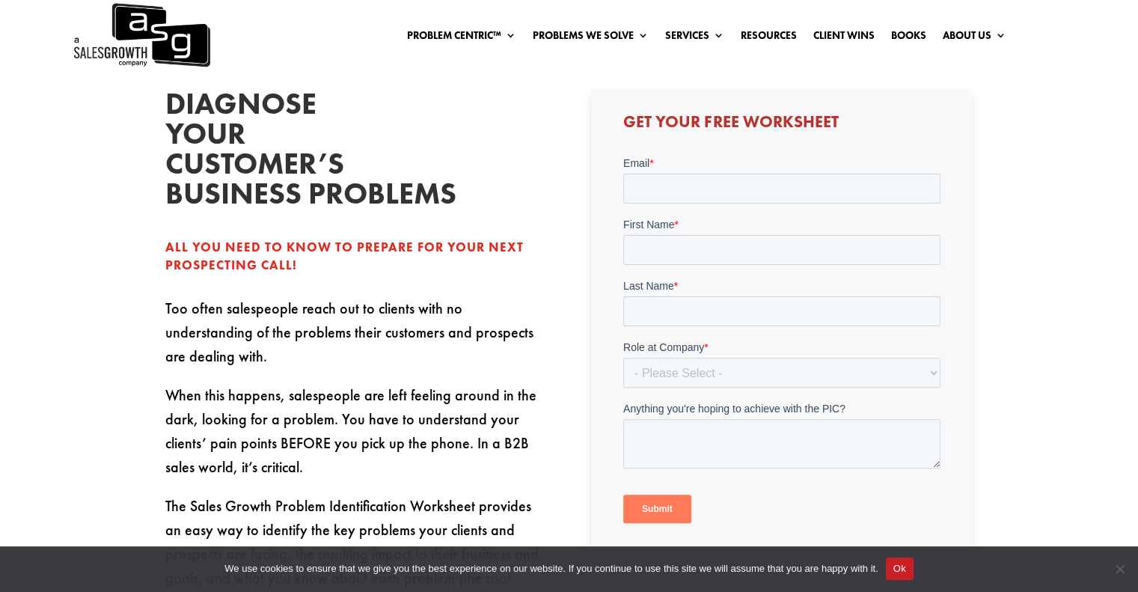
scroll to position [299, 0]
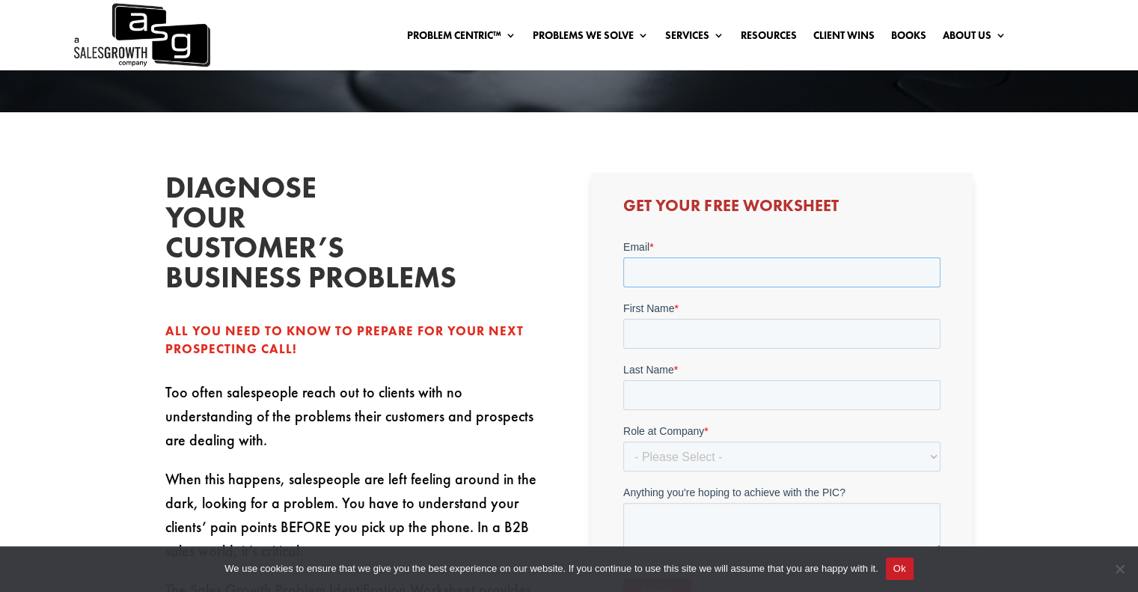
click at [656, 275] on input "Email *" at bounding box center [782, 272] width 317 height 30
type input "wilomadura@gmail.com"
click at [729, 332] on div "First Name *" at bounding box center [782, 325] width 317 height 48
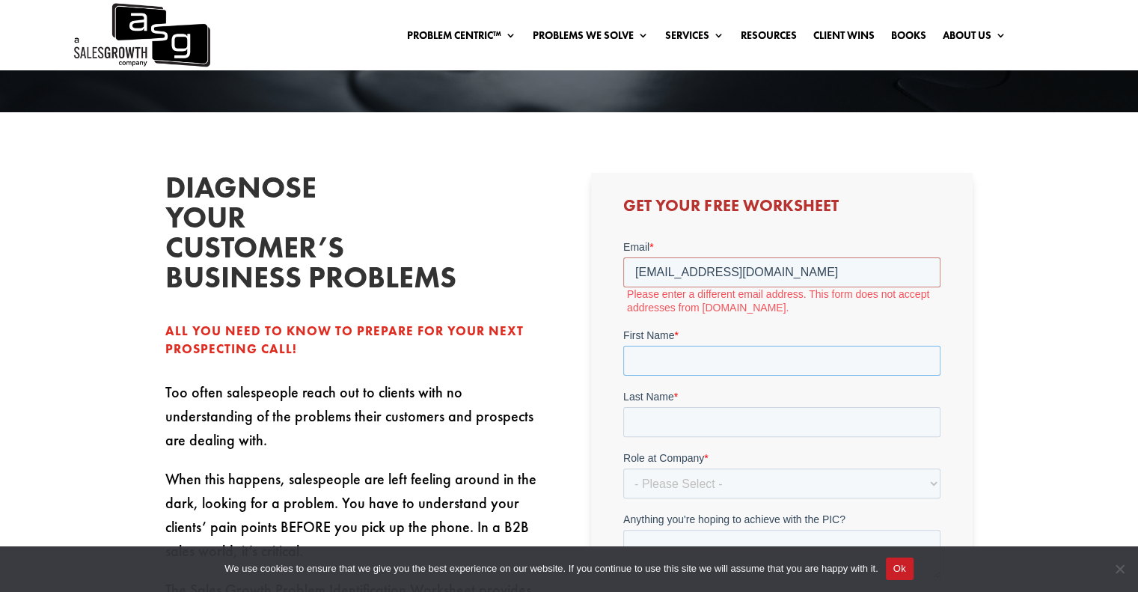
click at [702, 363] on input "First Name *" at bounding box center [782, 361] width 317 height 30
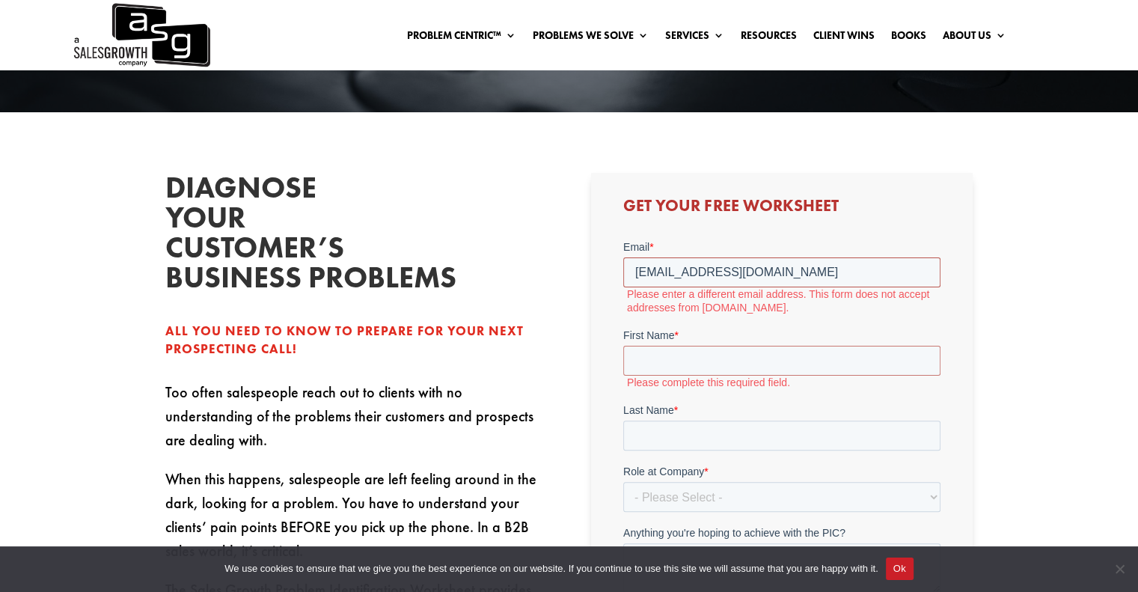
click at [795, 275] on input "wilomadura@gmail.com" at bounding box center [782, 272] width 317 height 30
click at [637, 271] on input "wilomadura@gmail.com" at bounding box center [782, 272] width 317 height 30
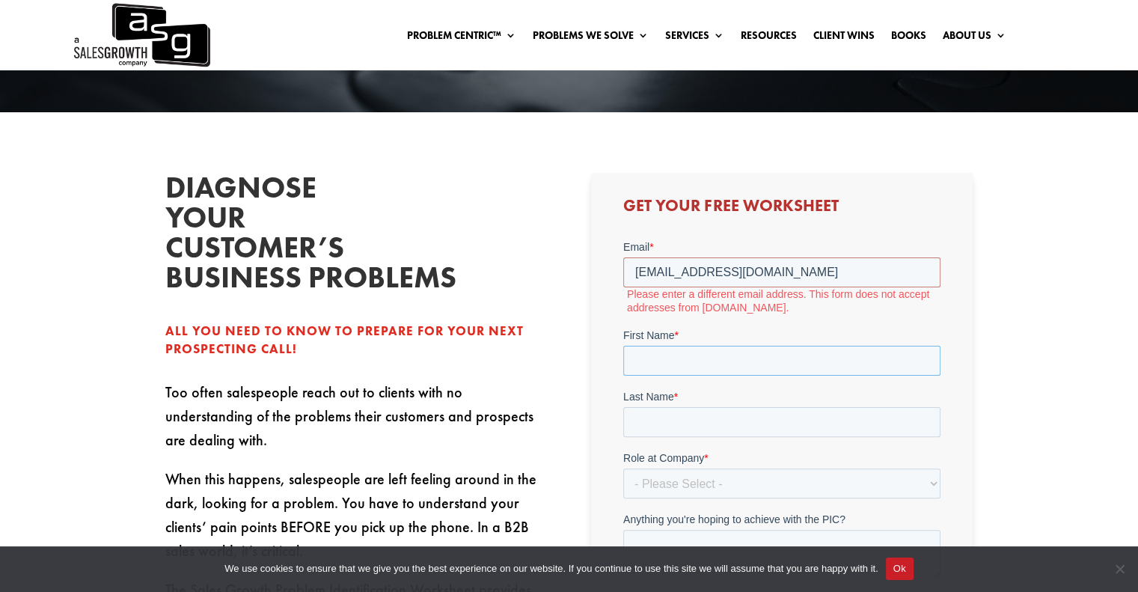
click at [702, 358] on input "First Name *" at bounding box center [782, 361] width 317 height 30
type input "Will"
type input "Madura"
click at [691, 477] on select "- Please Select - C-Level (CRO, CSO, etc) Senior Leadership (VP of Sales, VP of…" at bounding box center [782, 484] width 317 height 30
select select "Individual Contributor (AE, SDR, CSM, etc)"
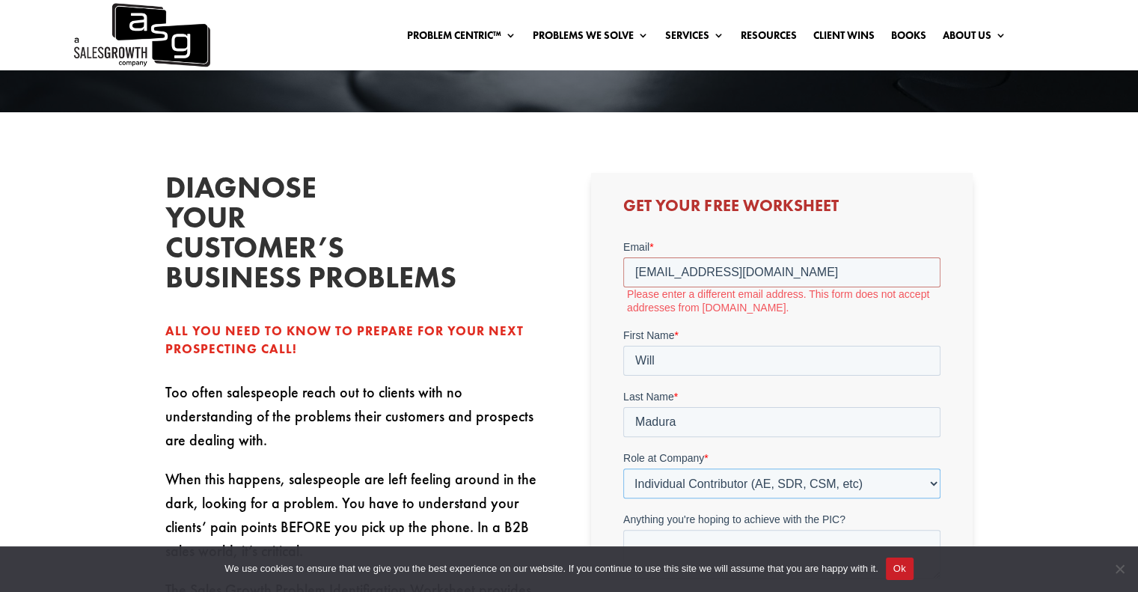
click at [624, 469] on select "- Please Select - C-Level (CRO, CSO, etc) Senior Leadership (VP of Sales, VP of…" at bounding box center [782, 484] width 317 height 30
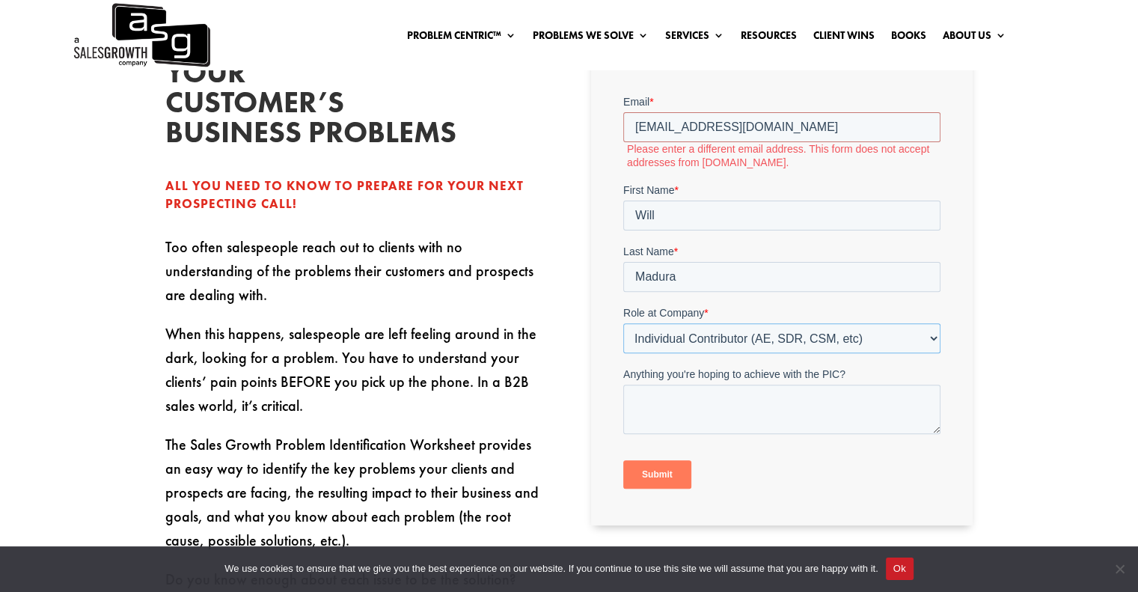
scroll to position [449, 0]
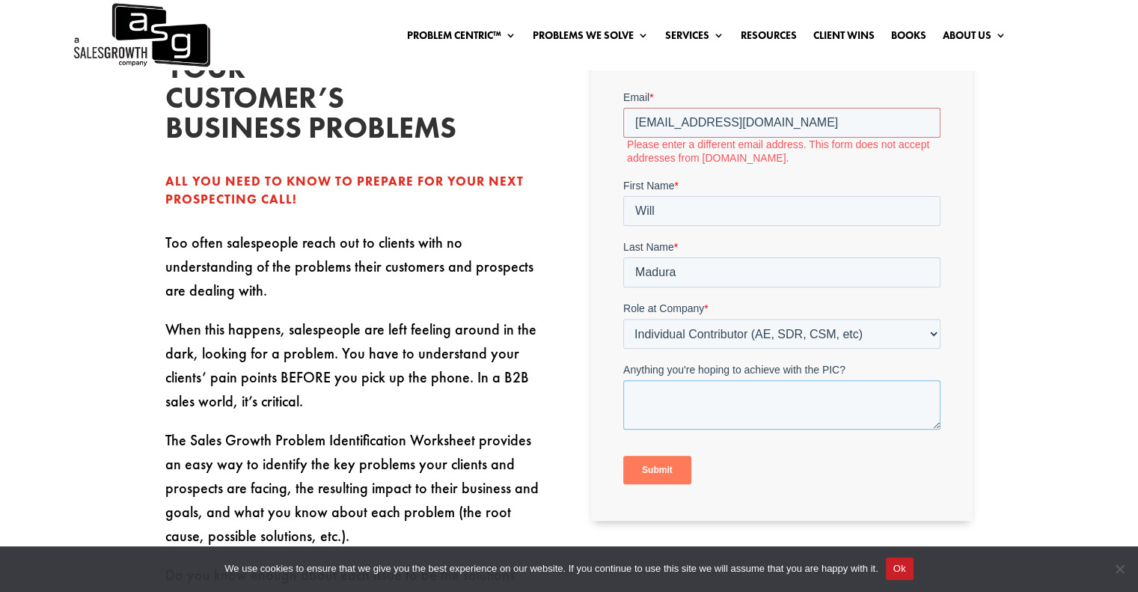
click at [754, 415] on textarea "Anything you're hoping to achieve with the PIC?" at bounding box center [782, 404] width 317 height 49
type textarea "B"
type textarea "Better sales approach."
click at [674, 466] on input "Submit" at bounding box center [658, 470] width 68 height 28
drag, startPoint x: 787, startPoint y: 117, endPoint x: 518, endPoint y: 131, distance: 269.1
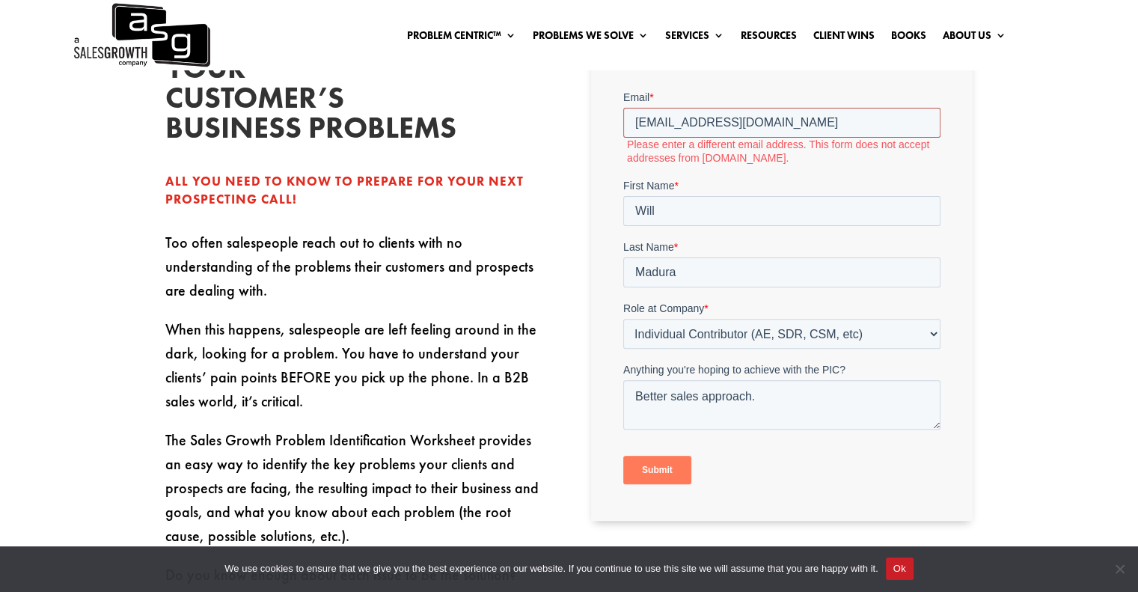
click at [624, 131] on html "Email * wilomadura@gmail.com Please enter a different email address. This form …" at bounding box center [782, 300] width 317 height 421
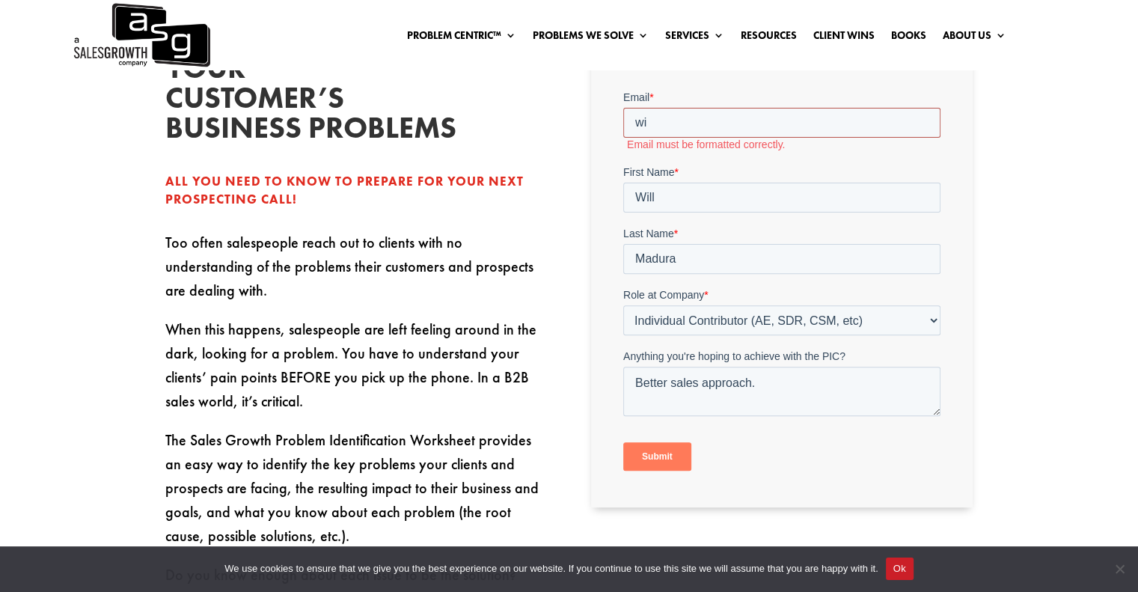
type input "w"
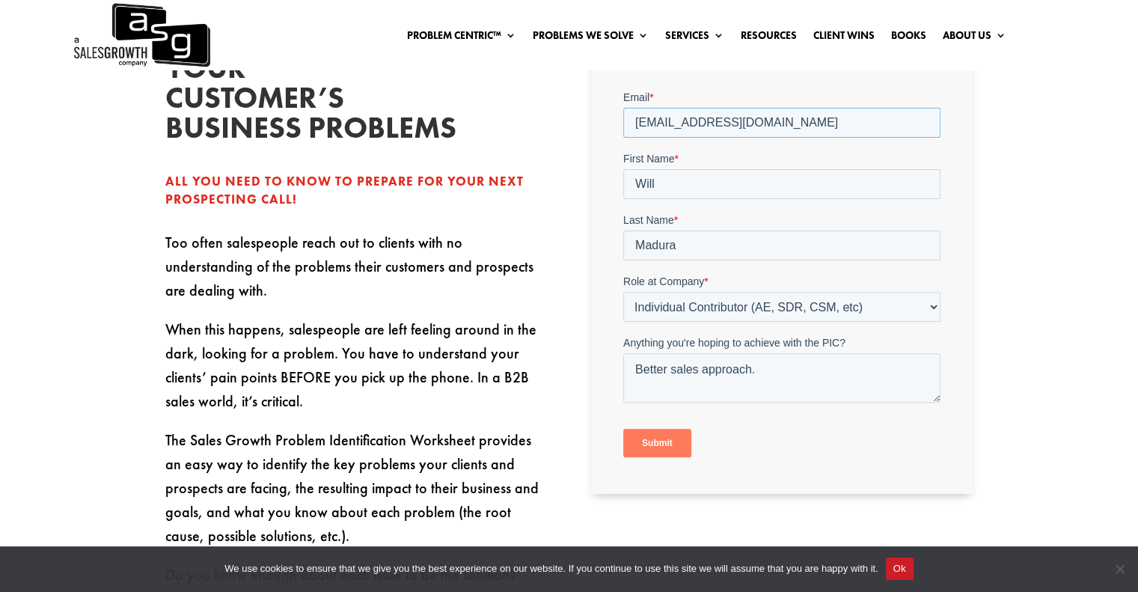
type input "will.madura@gebooth.com"
click at [634, 437] on input "Submit" at bounding box center [658, 443] width 68 height 28
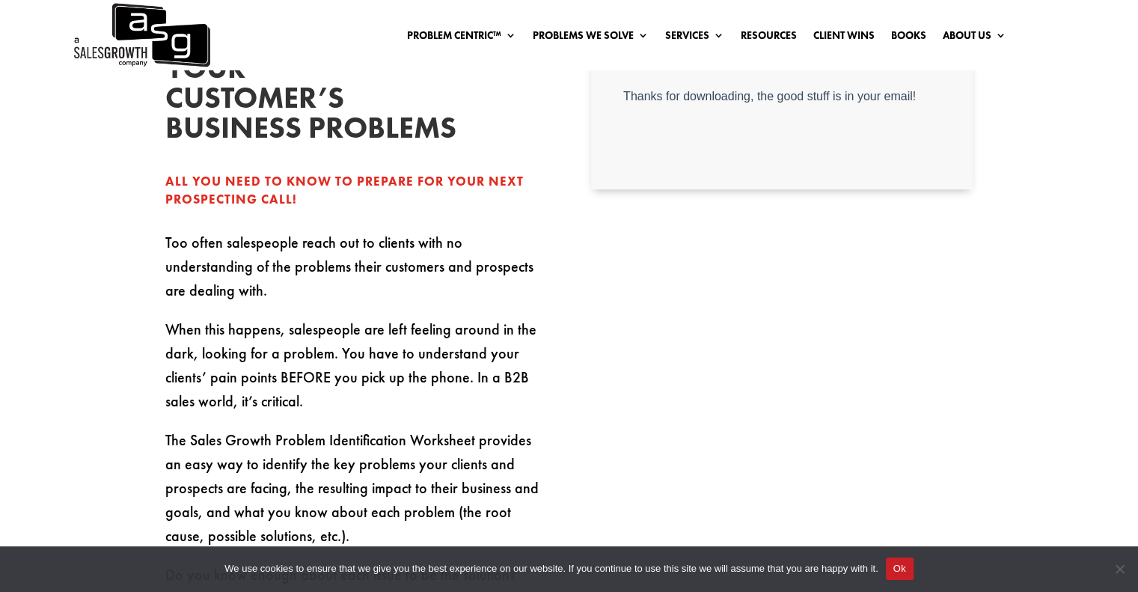
click at [1020, 94] on div "Diagnose your customer’s business problems All you need to know to prepare for …" at bounding box center [569, 440] width 1138 height 954
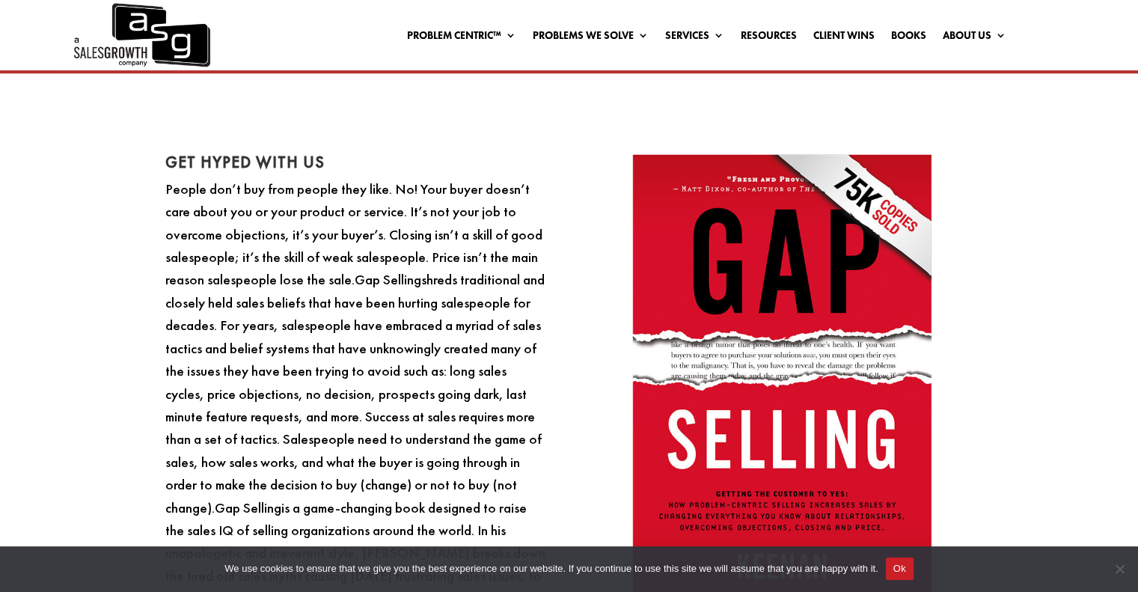
scroll to position [749, 0]
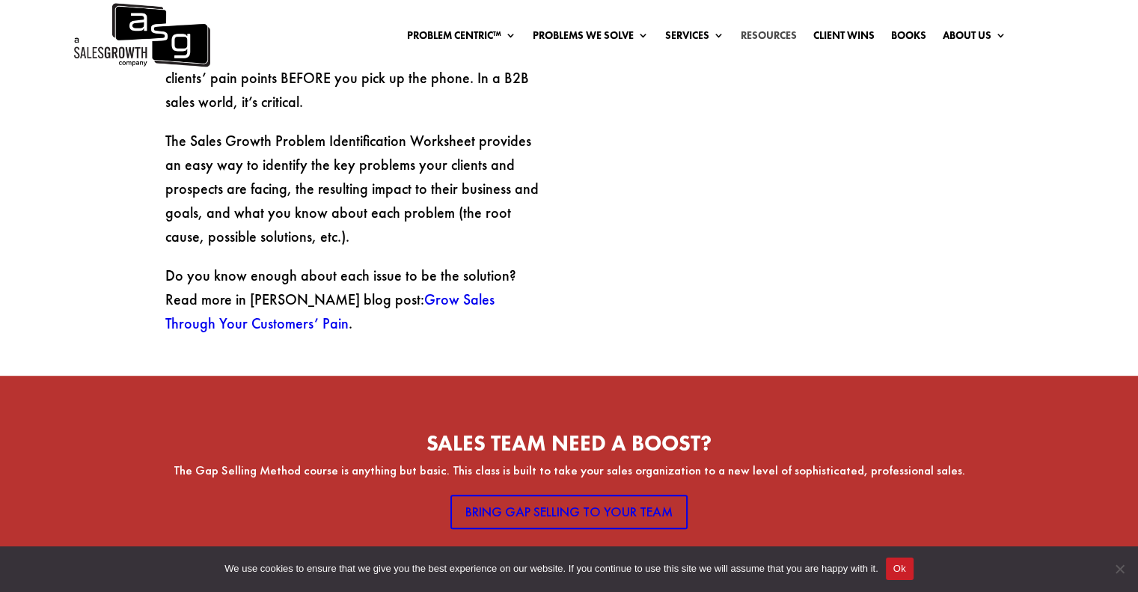
click at [766, 37] on link "Resources" at bounding box center [769, 38] width 56 height 16
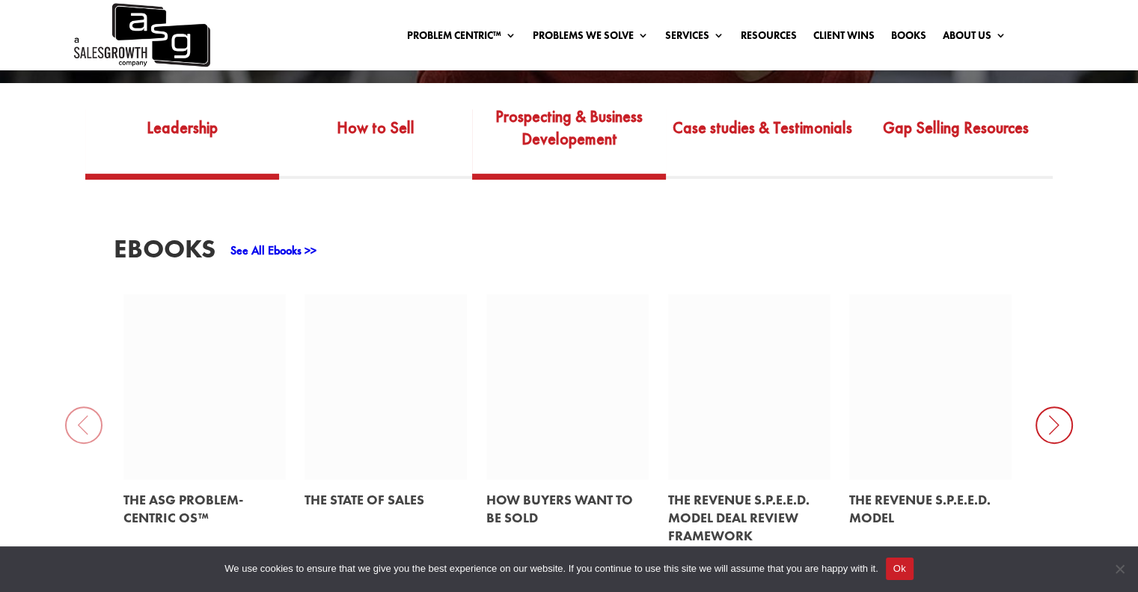
scroll to position [524, 0]
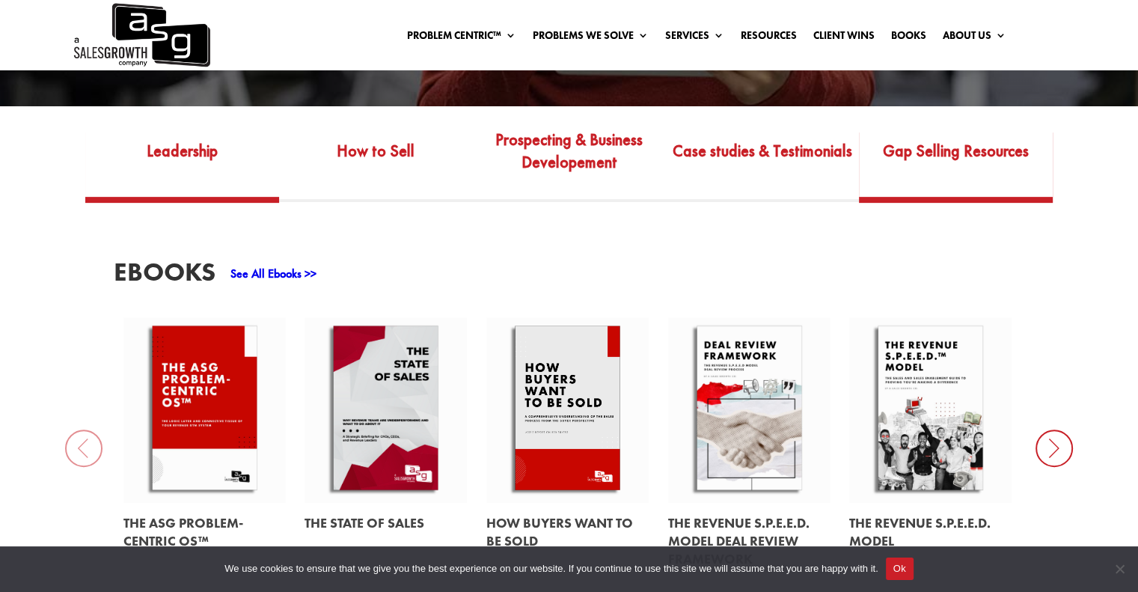
click at [930, 171] on link "Gap Selling Resources" at bounding box center [956, 161] width 194 height 70
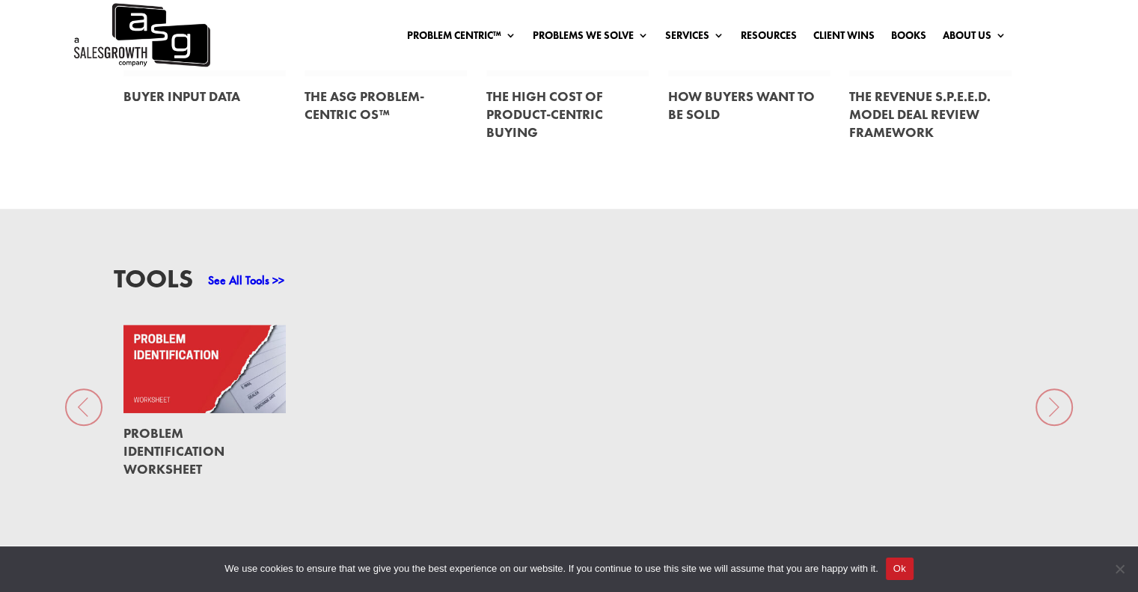
scroll to position [973, 0]
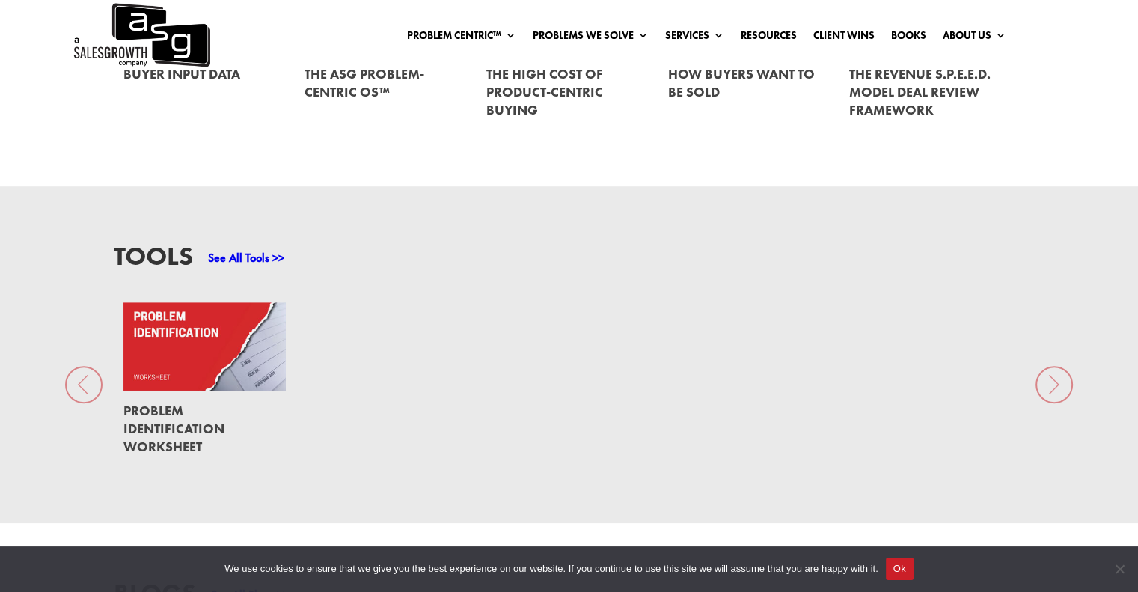
click at [240, 382] on link at bounding box center [205, 346] width 163 height 88
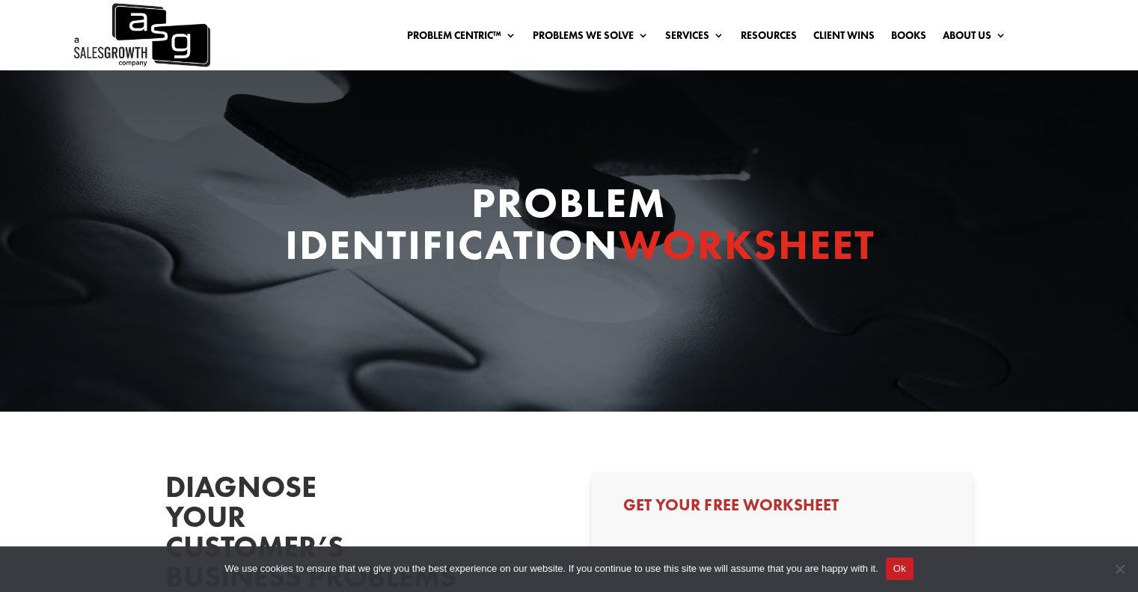
select select "Individual Contributor (AE, SDR, CSM, etc)"
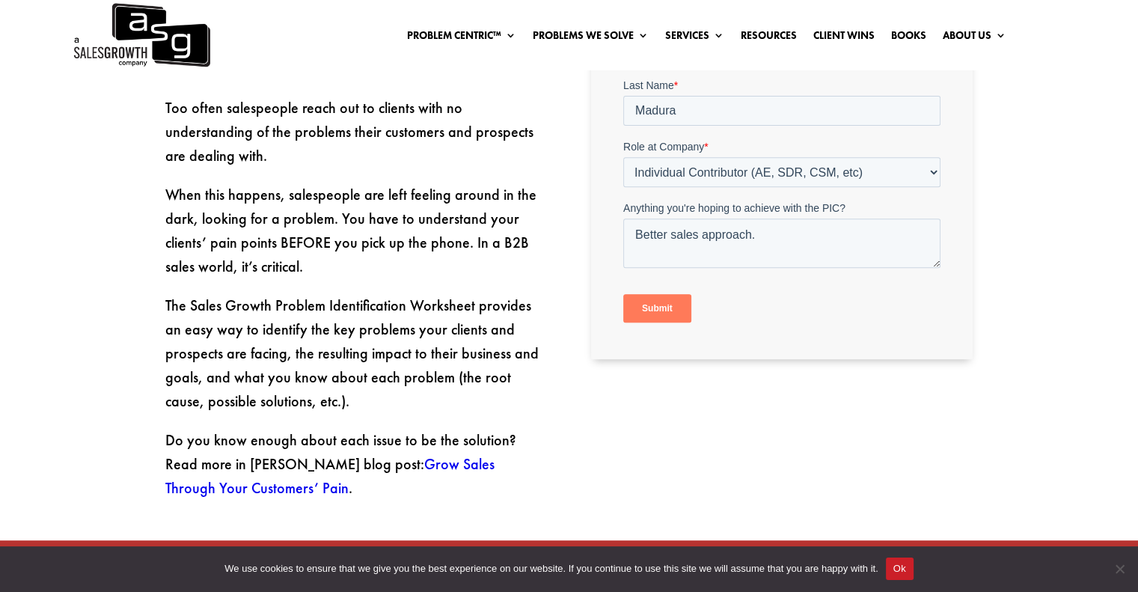
scroll to position [599, 0]
